Goal: Register for event/course

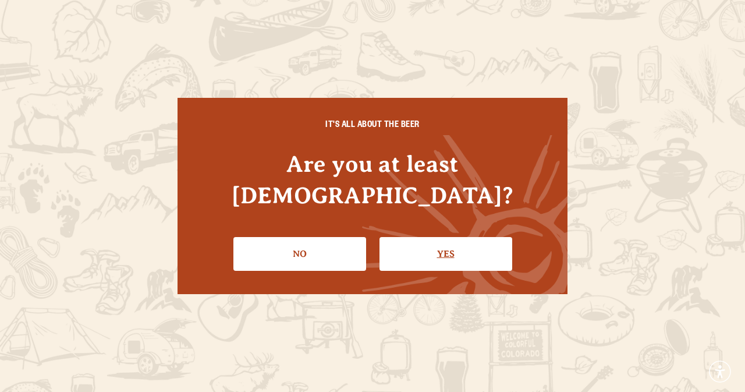
click at [464, 252] on link "Yes" at bounding box center [445, 254] width 133 height 34
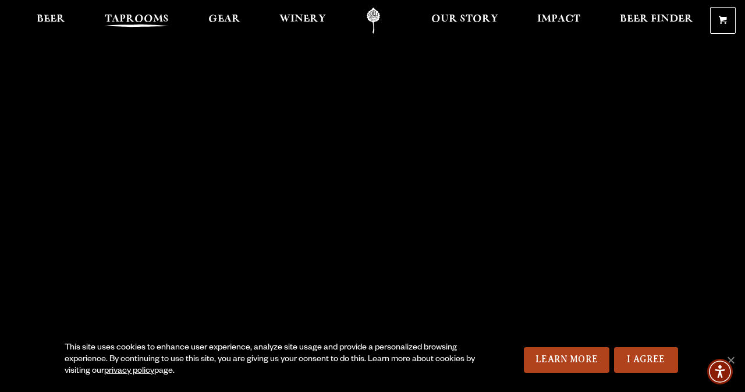
click at [135, 15] on span "Taprooms" at bounding box center [137, 19] width 64 height 9
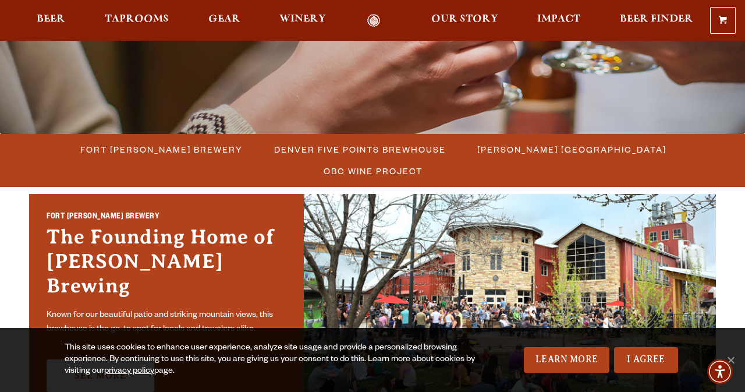
scroll to position [246, 0]
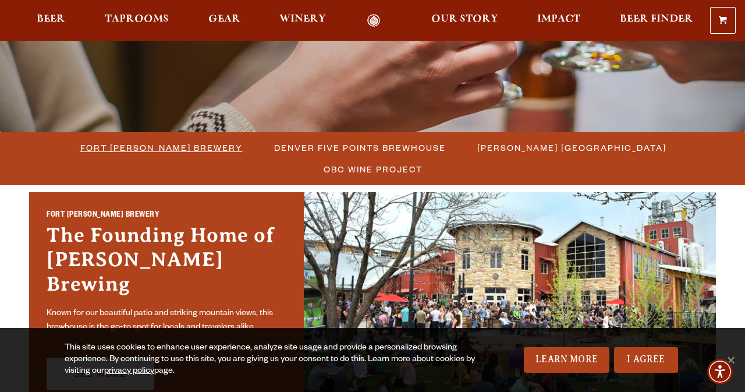
click at [110, 148] on span "Fort [PERSON_NAME] Brewery" at bounding box center [161, 147] width 162 height 17
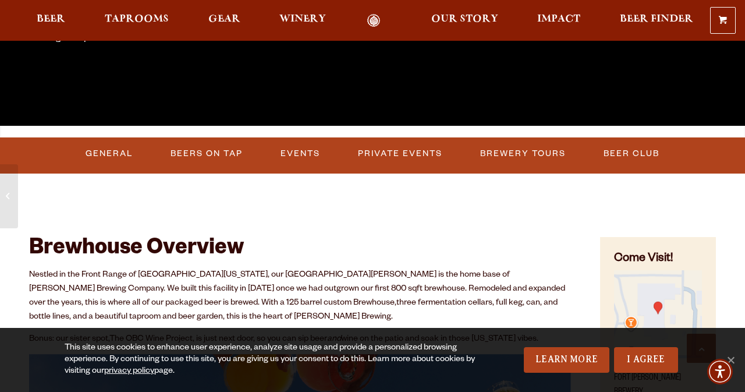
scroll to position [296, 0]
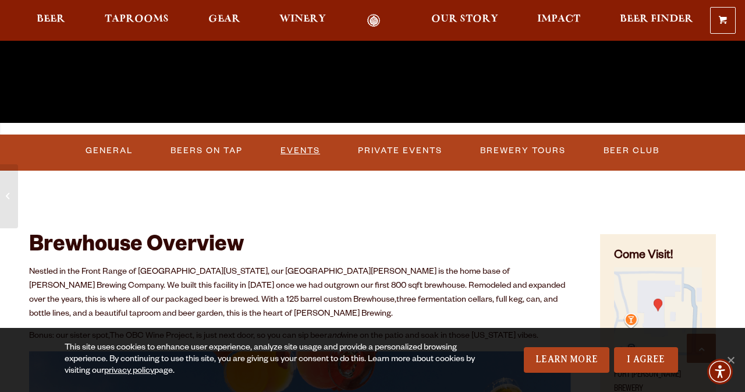
click at [305, 147] on link "Events" at bounding box center [300, 150] width 49 height 27
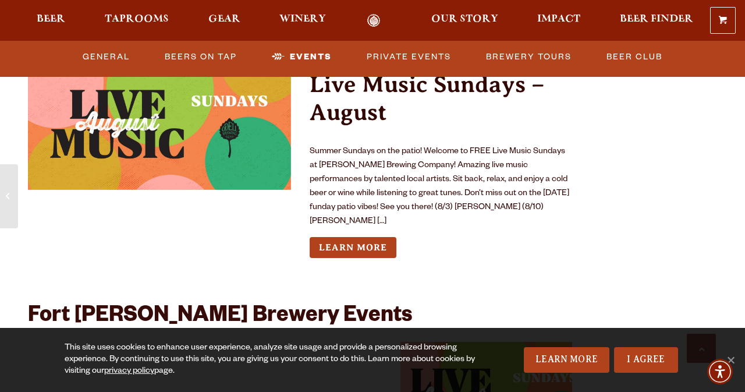
scroll to position [4236, 0]
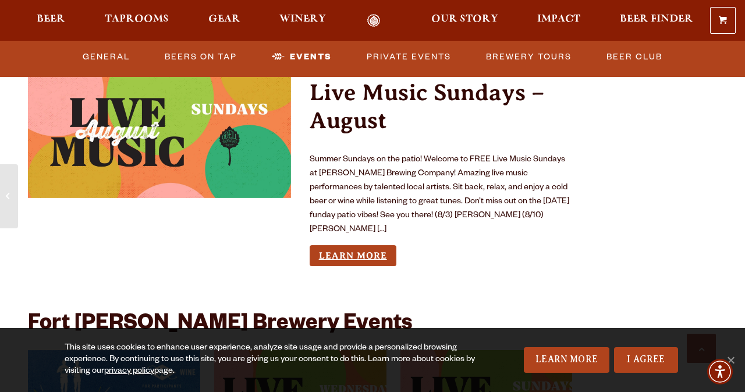
click at [354, 245] on link "Learn More" at bounding box center [353, 256] width 87 height 22
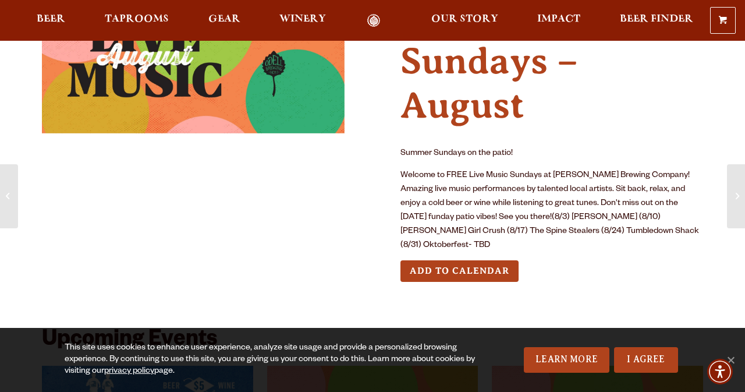
scroll to position [93, 0]
